Goal: Navigation & Orientation: Go to known website

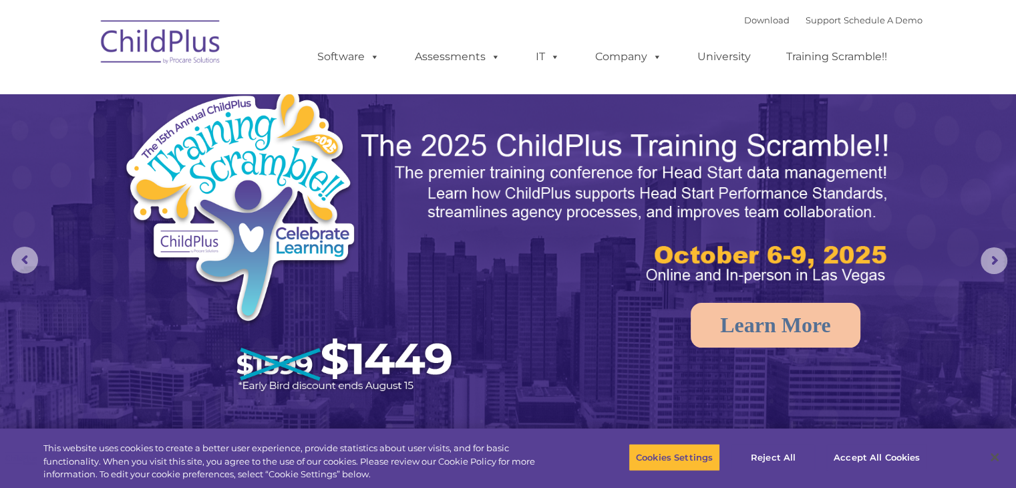
select select "MEDIUM"
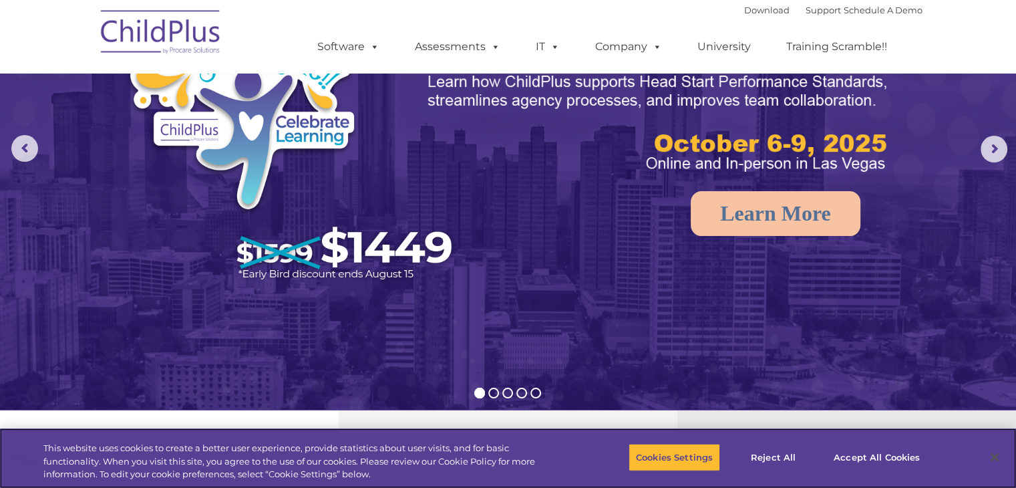
scroll to position [110, 0]
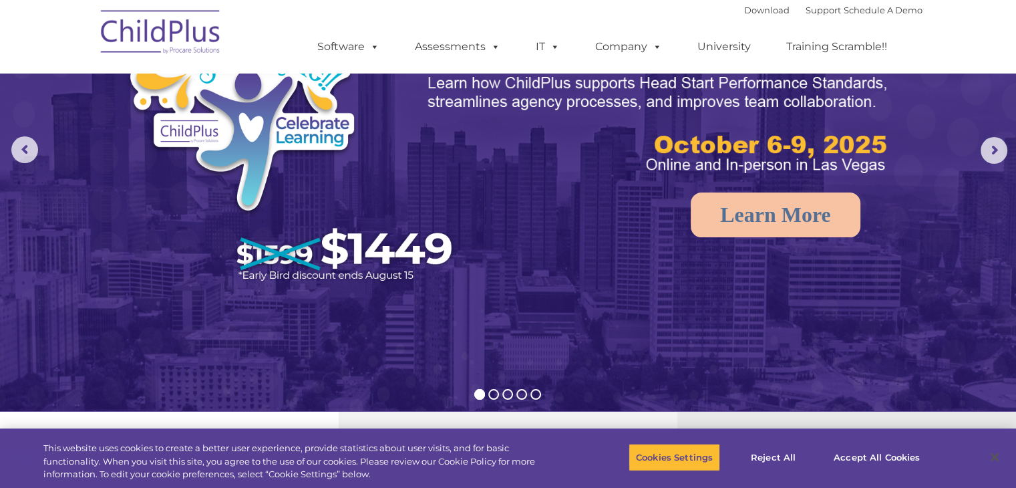
click at [166, 26] on img at bounding box center [161, 34] width 134 height 67
click at [164, 24] on img at bounding box center [161, 34] width 134 height 67
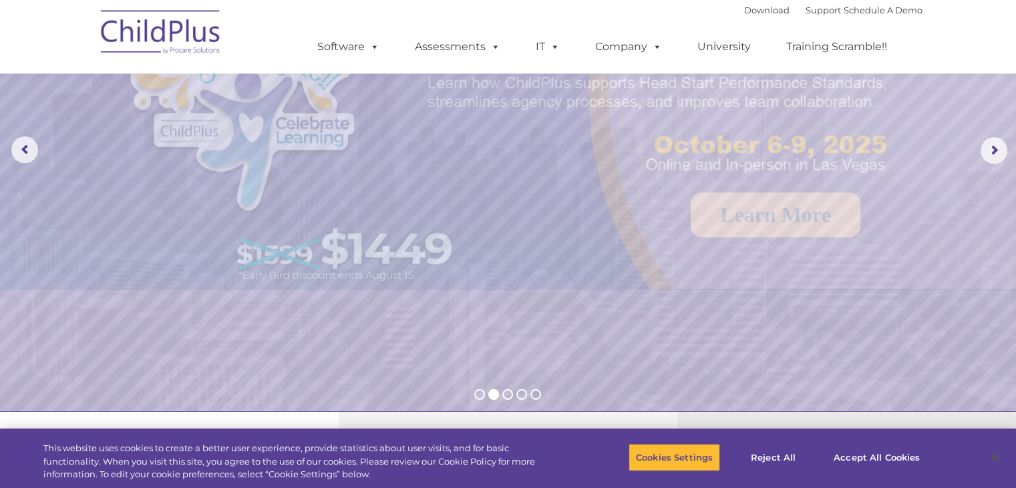
click at [164, 24] on img at bounding box center [161, 34] width 134 height 67
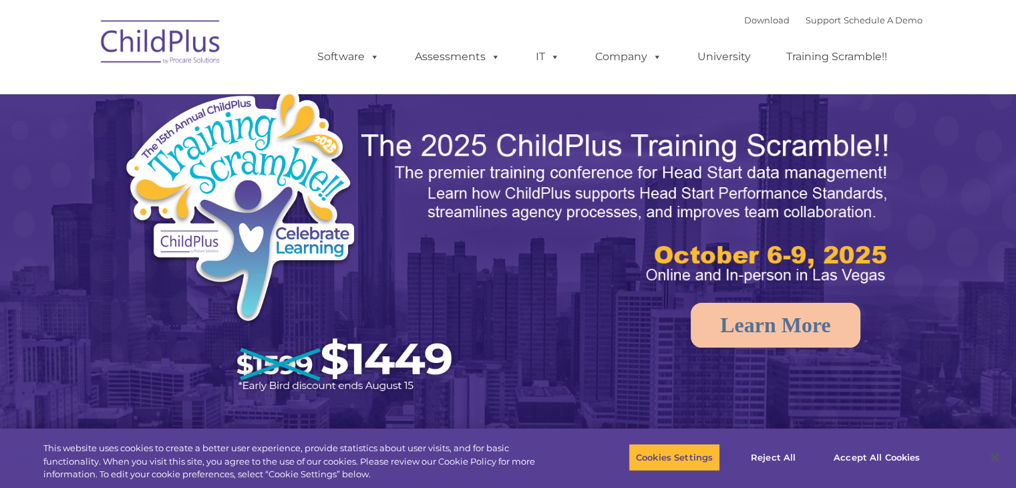
select select "MEDIUM"
drag, startPoint x: 0, startPoint y: 0, endPoint x: 164, endPoint y: 25, distance: 166.2
click at [164, 25] on img at bounding box center [161, 44] width 134 height 67
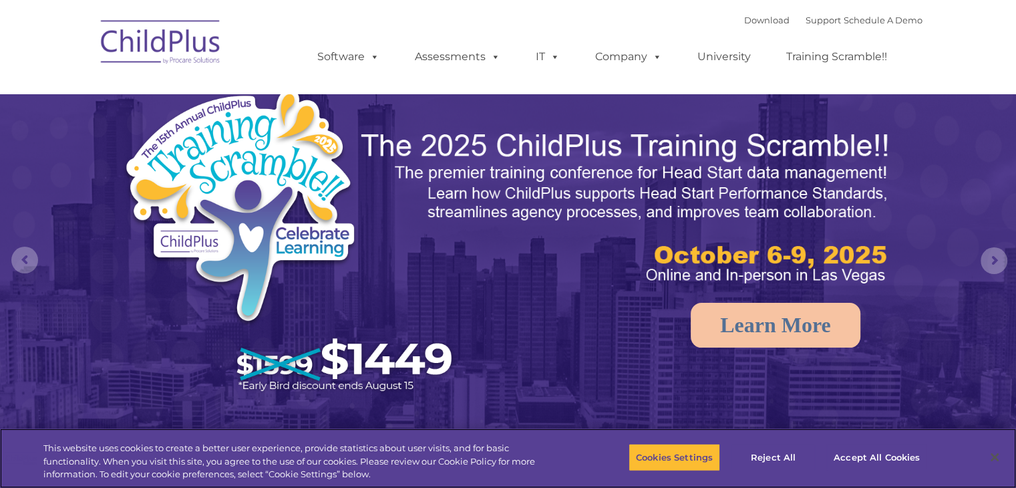
click at [164, 25] on img at bounding box center [161, 44] width 134 height 67
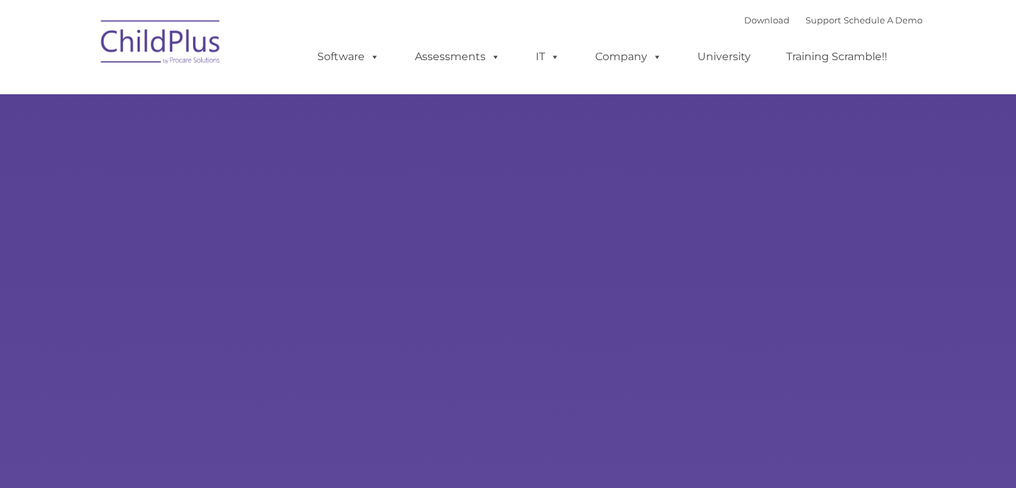
select select "MEDIUM"
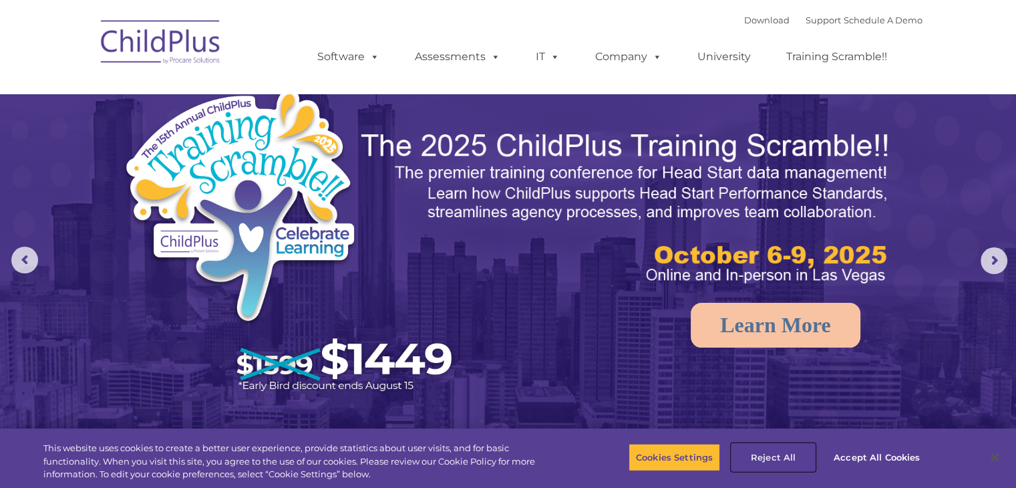
click at [768, 455] on button "Reject All" at bounding box center [774, 457] width 84 height 28
